Goal: Task Accomplishment & Management: Complete application form

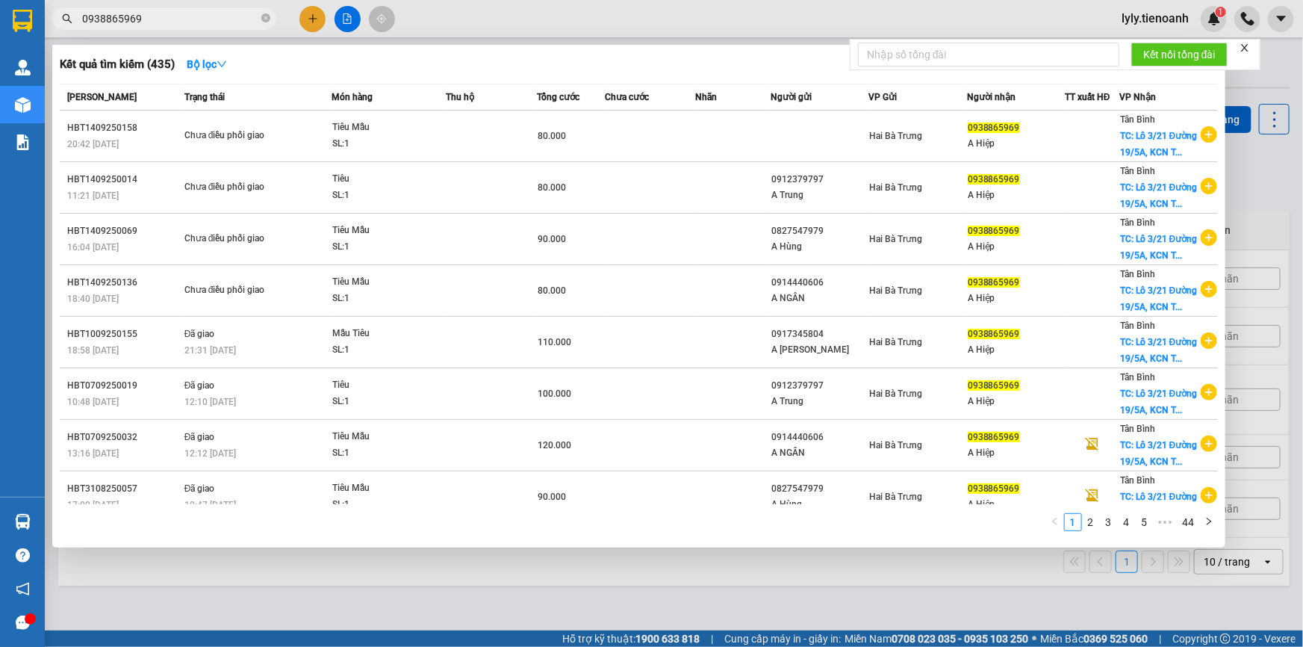
click at [63, 22] on icon "search" at bounding box center [67, 18] width 10 height 10
click at [99, 28] on span "0938865969" at bounding box center [164, 18] width 224 height 22
click at [110, 19] on input "0938865969" at bounding box center [170, 18] width 176 height 16
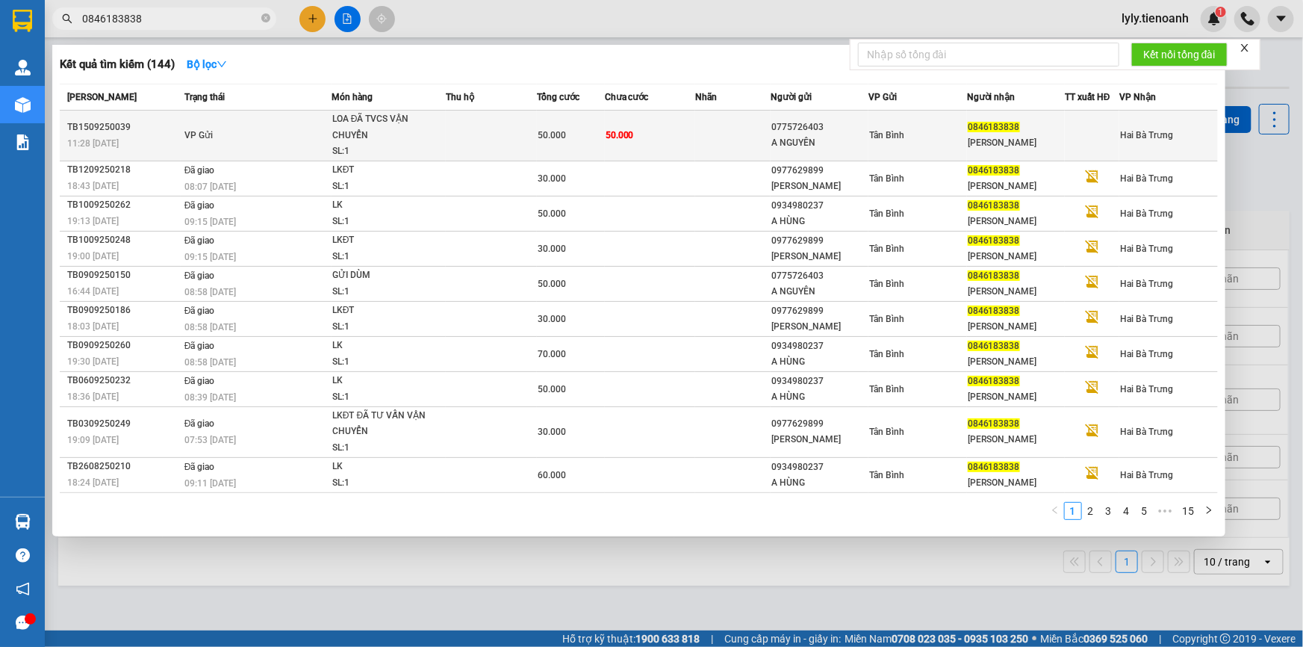
type input "0846183838"
click at [362, 126] on div "LOA ĐÃ TVCS VẬN CHUYỂN" at bounding box center [388, 127] width 112 height 32
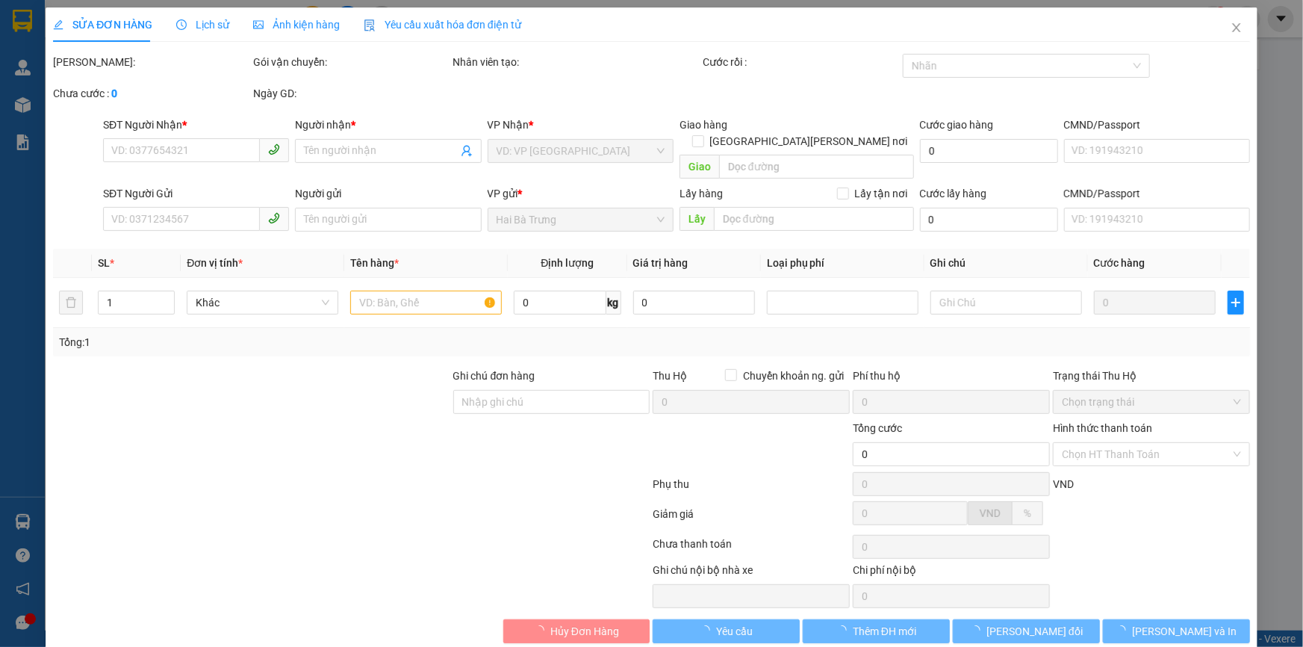
type input "0846183838"
type input "[PERSON_NAME]"
type input "0775726403"
type input "A NGUYÊN"
type input "50.000"
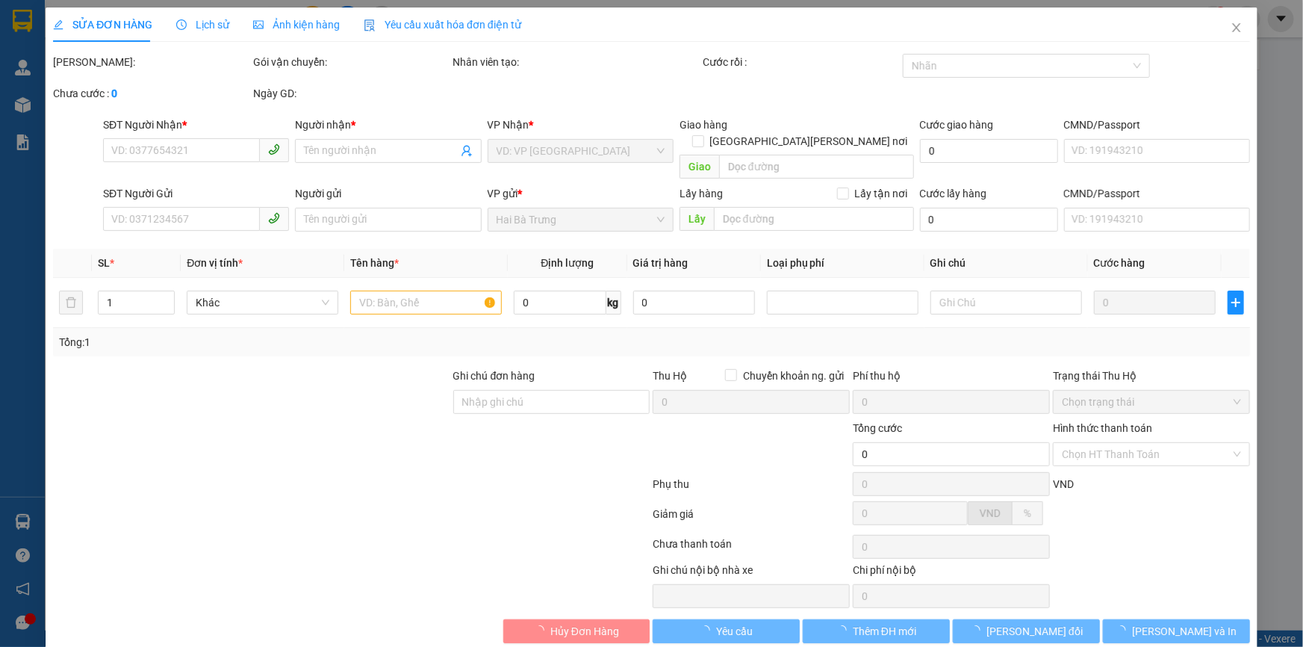
type input "50.000"
